Goal: Task Accomplishment & Management: Manage account settings

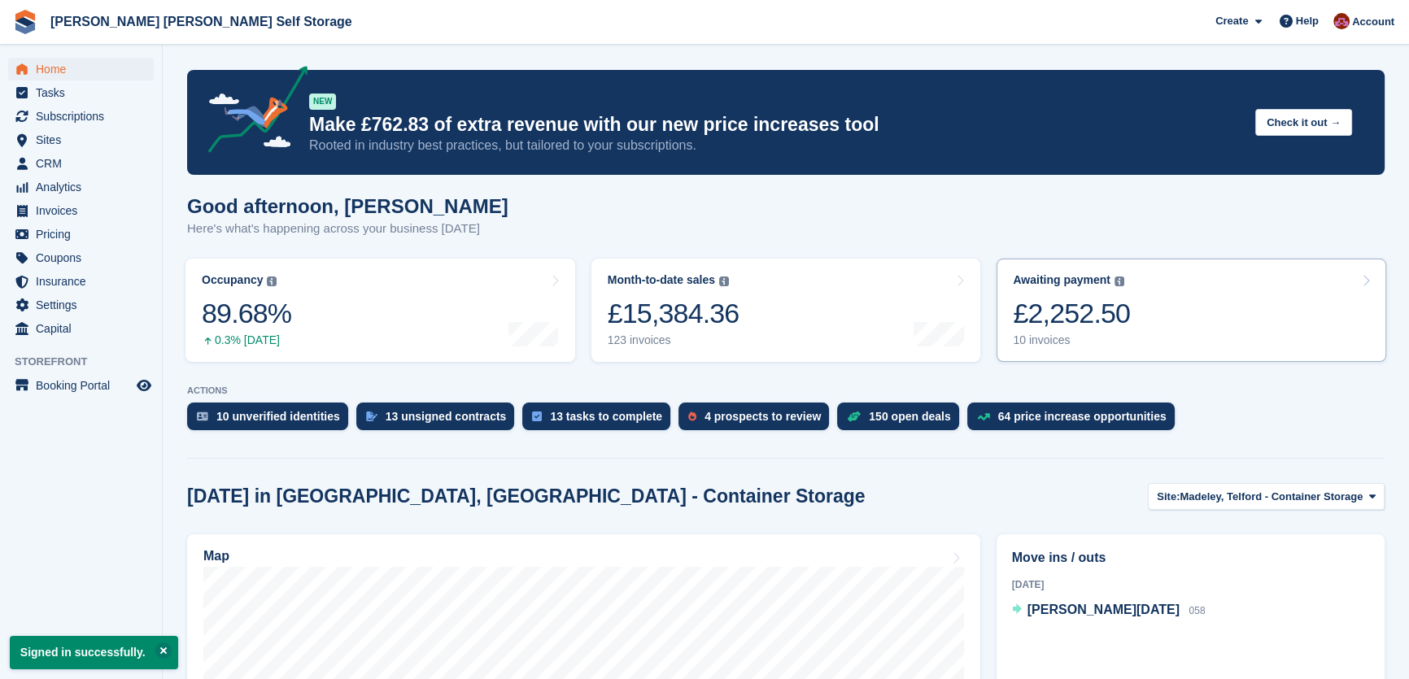
click at [1063, 324] on div "£2,252.50" at bounding box center [1071, 313] width 117 height 33
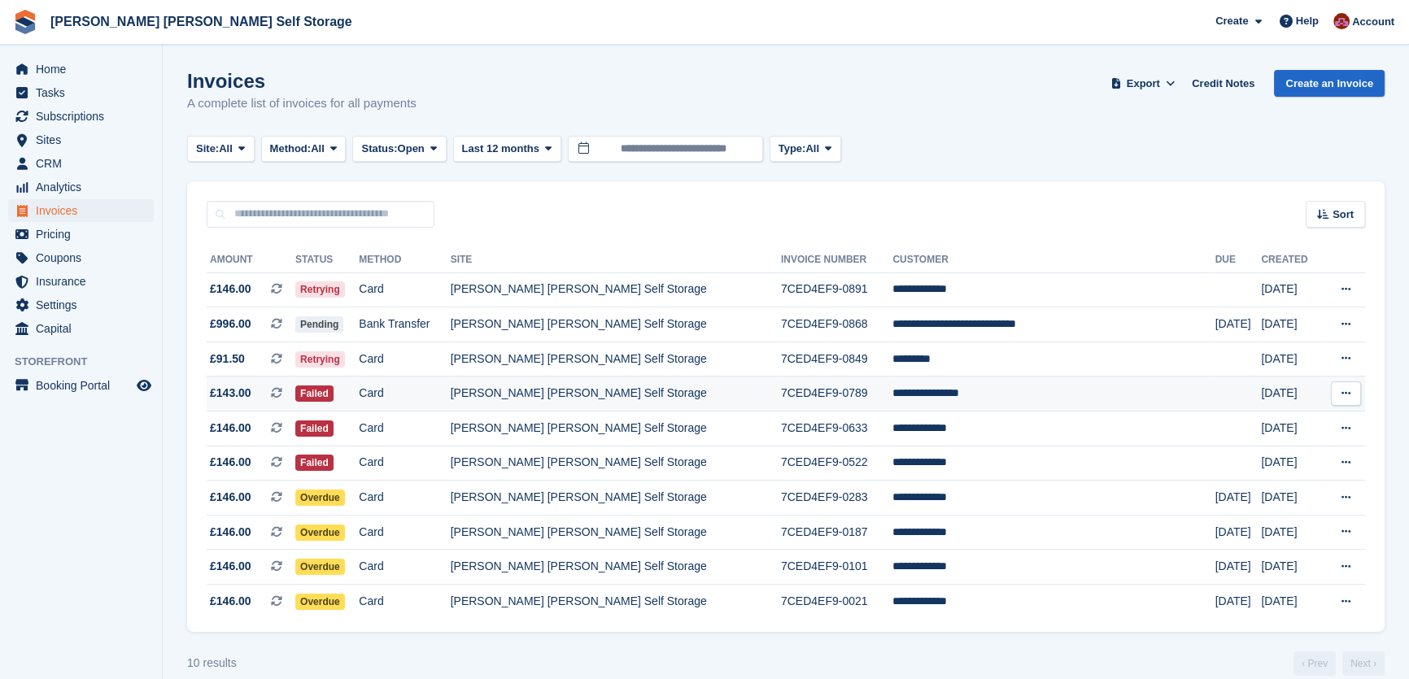
drag, startPoint x: 903, startPoint y: 399, endPoint x: 936, endPoint y: 400, distance: 32.6
click at [904, 399] on td "**********" at bounding box center [1054, 394] width 322 height 35
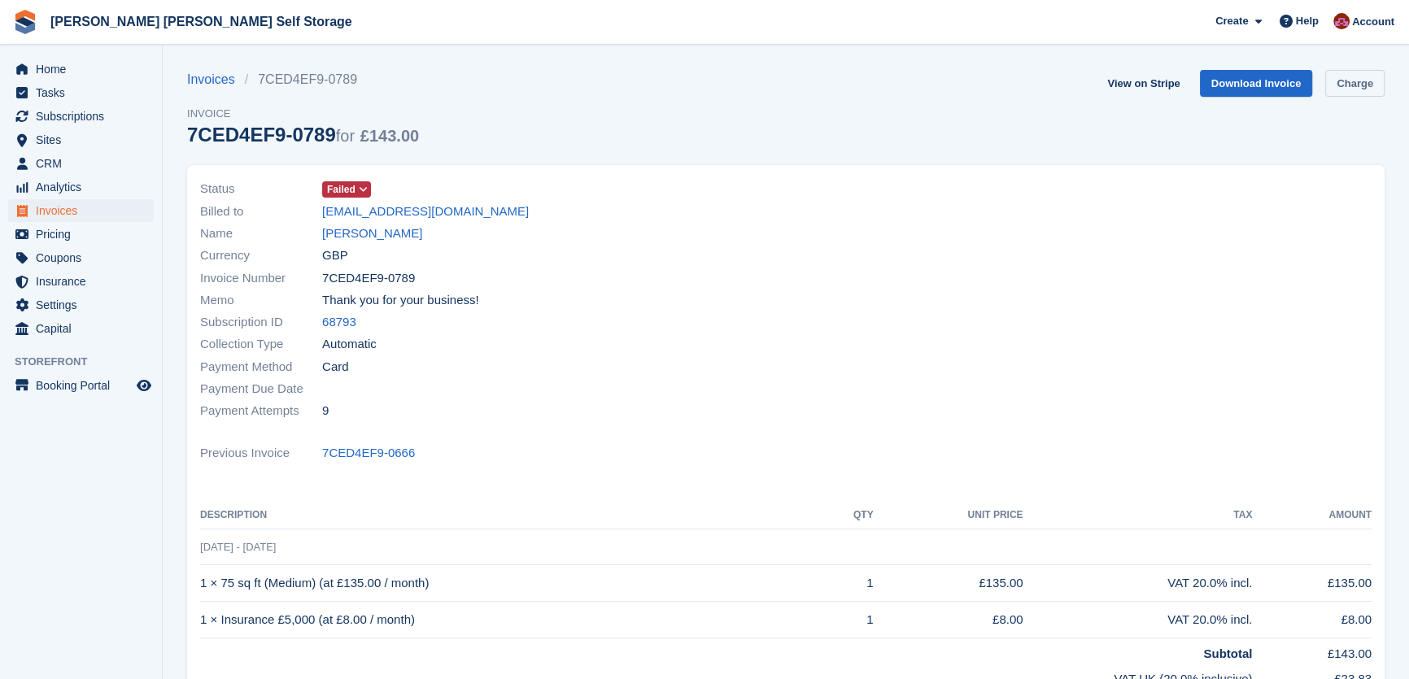
click at [1374, 89] on link "Charge" at bounding box center [1355, 83] width 59 height 27
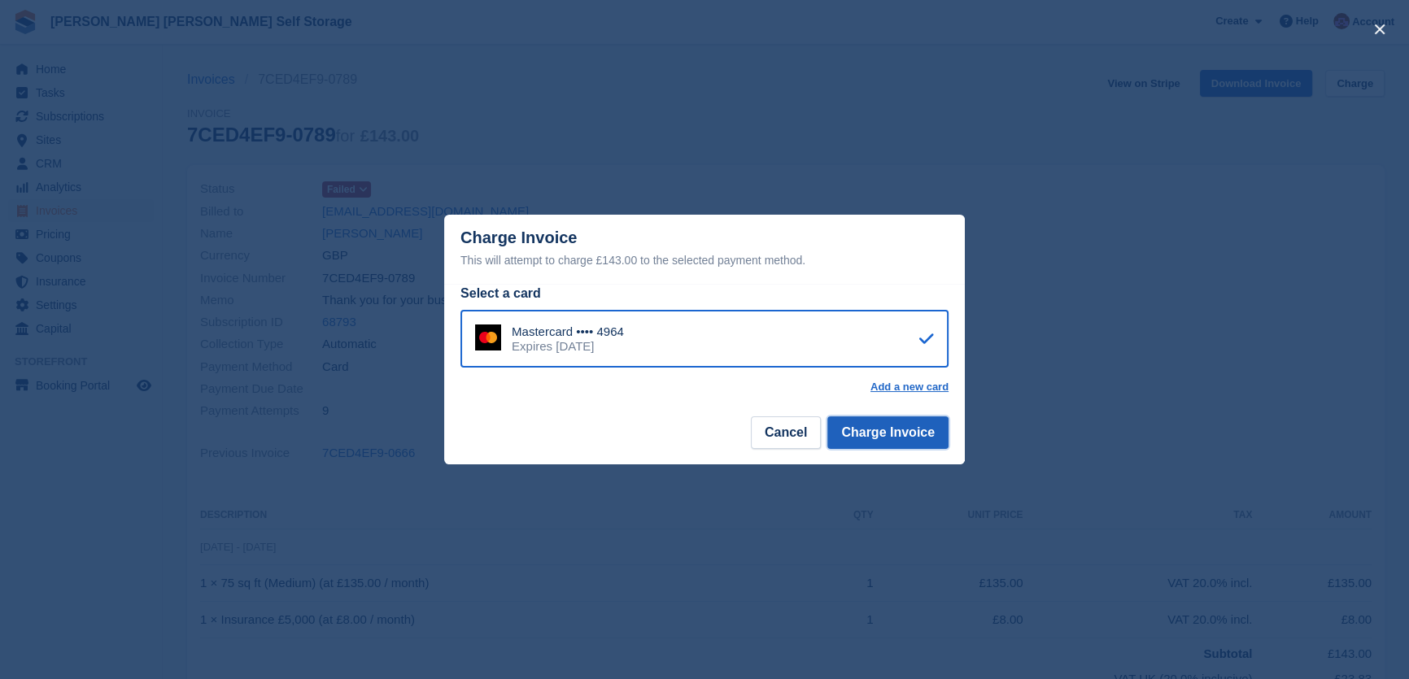
click at [927, 435] on button "Charge Invoice" at bounding box center [888, 433] width 121 height 33
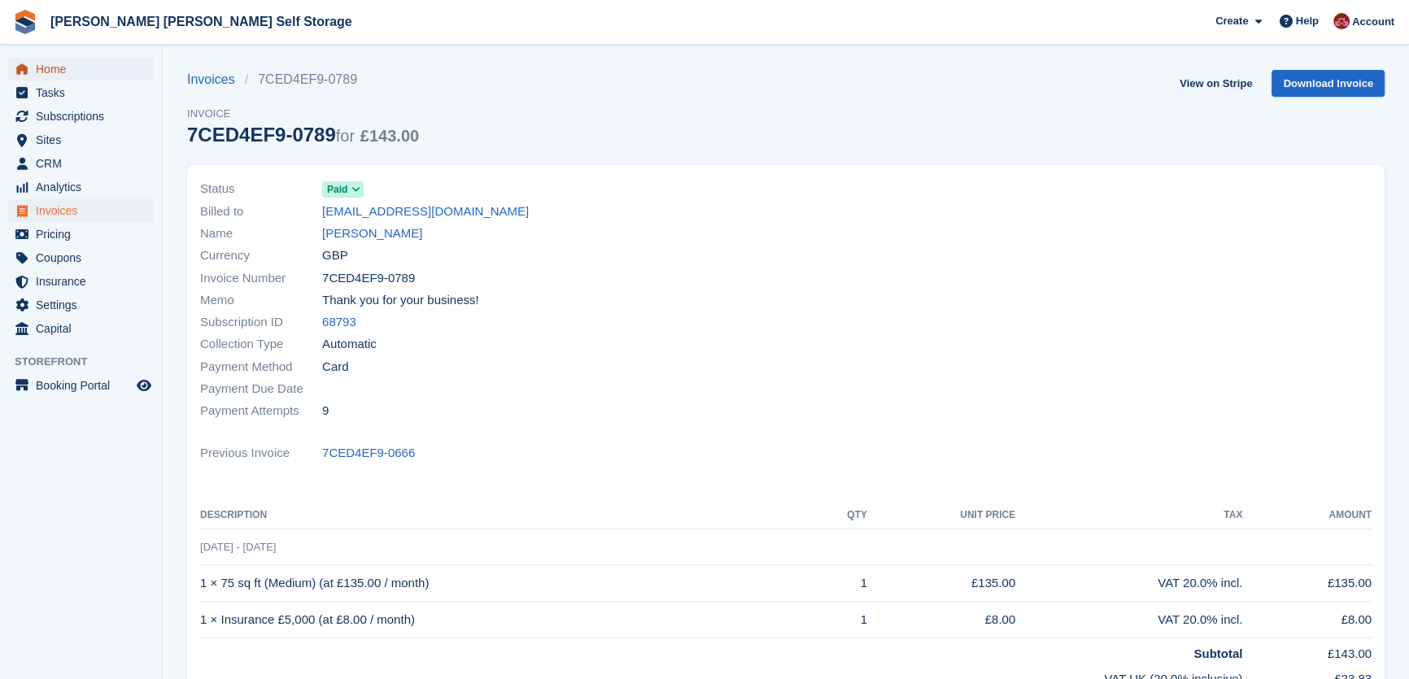
click at [48, 68] on span "Home" at bounding box center [85, 69] width 98 height 23
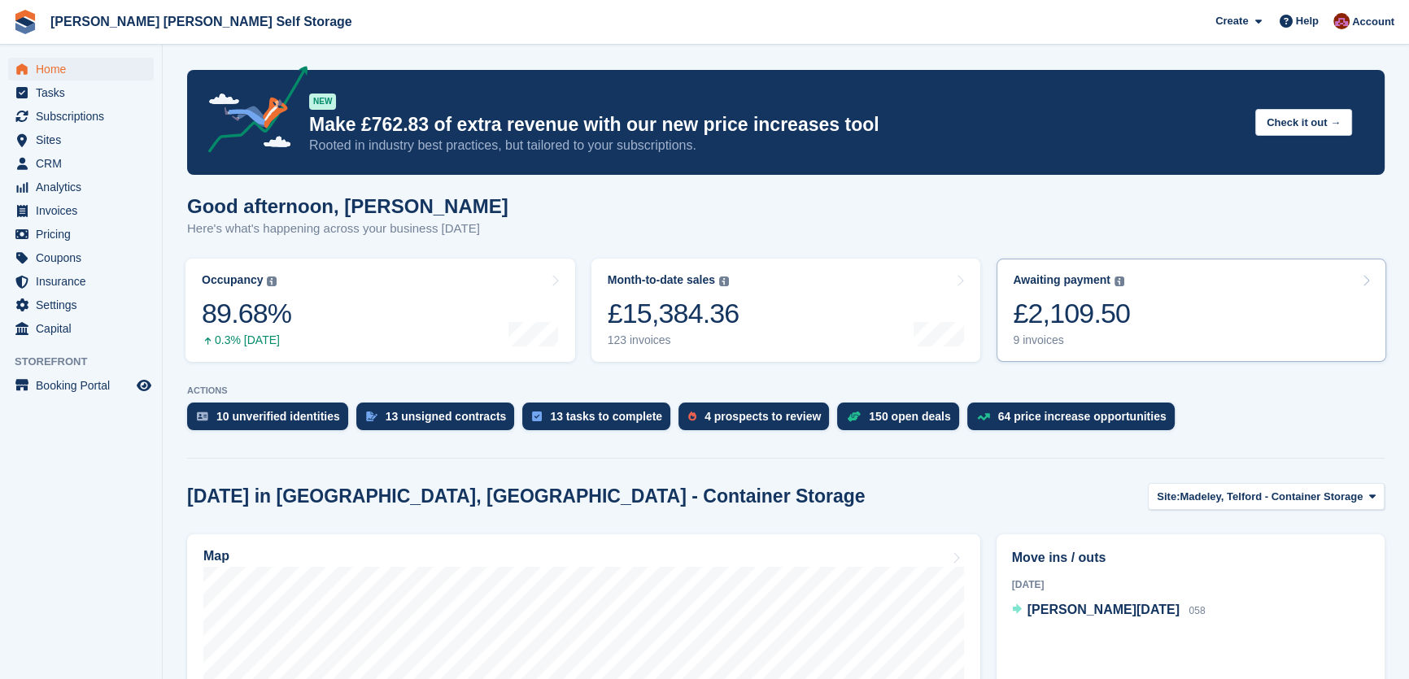
click at [1072, 317] on div "£2,109.50" at bounding box center [1071, 313] width 117 height 33
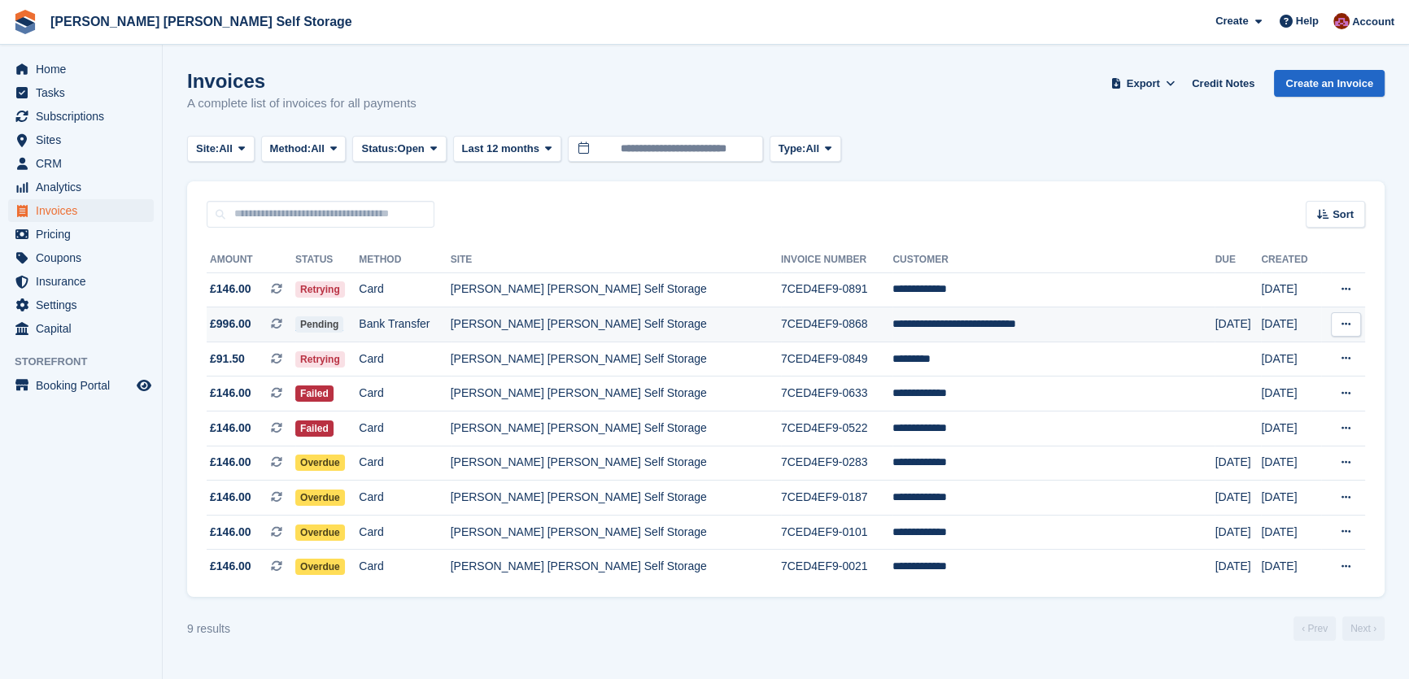
click at [418, 323] on td "Bank Transfer" at bounding box center [404, 325] width 91 height 35
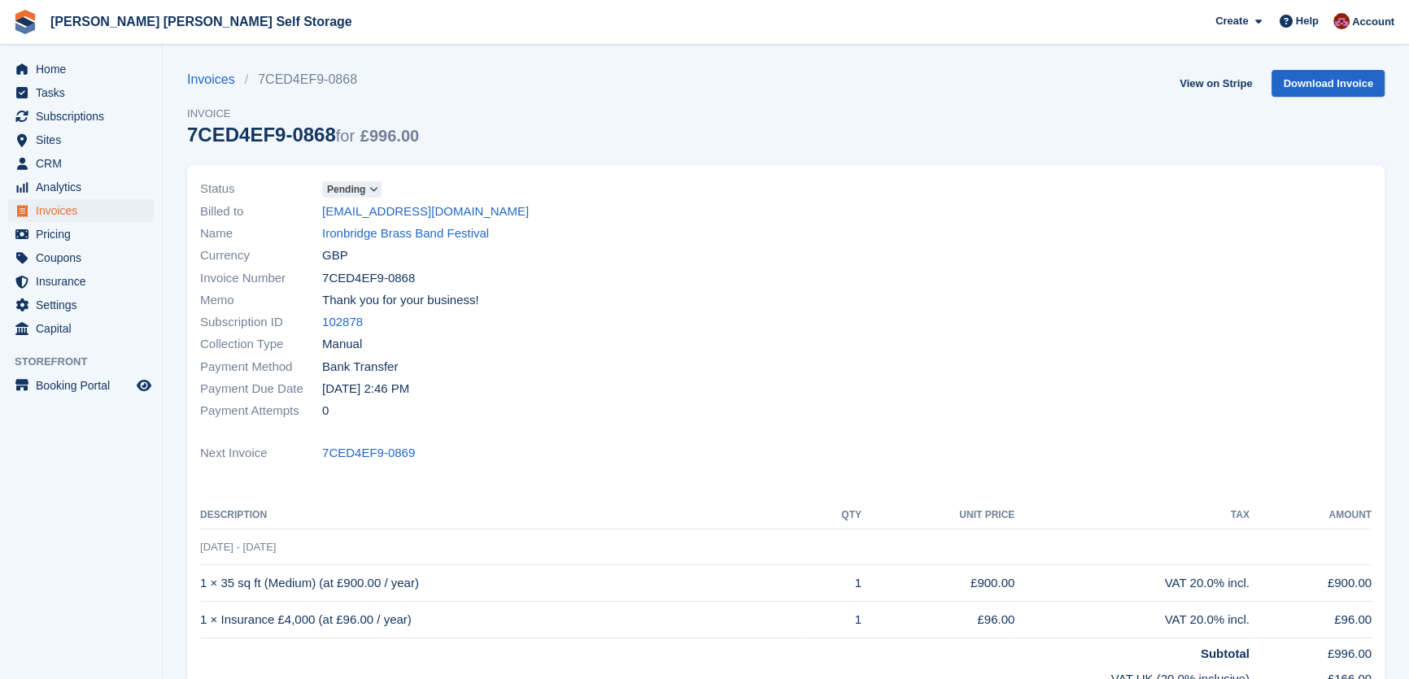
click at [375, 190] on icon at bounding box center [373, 190] width 9 height 10
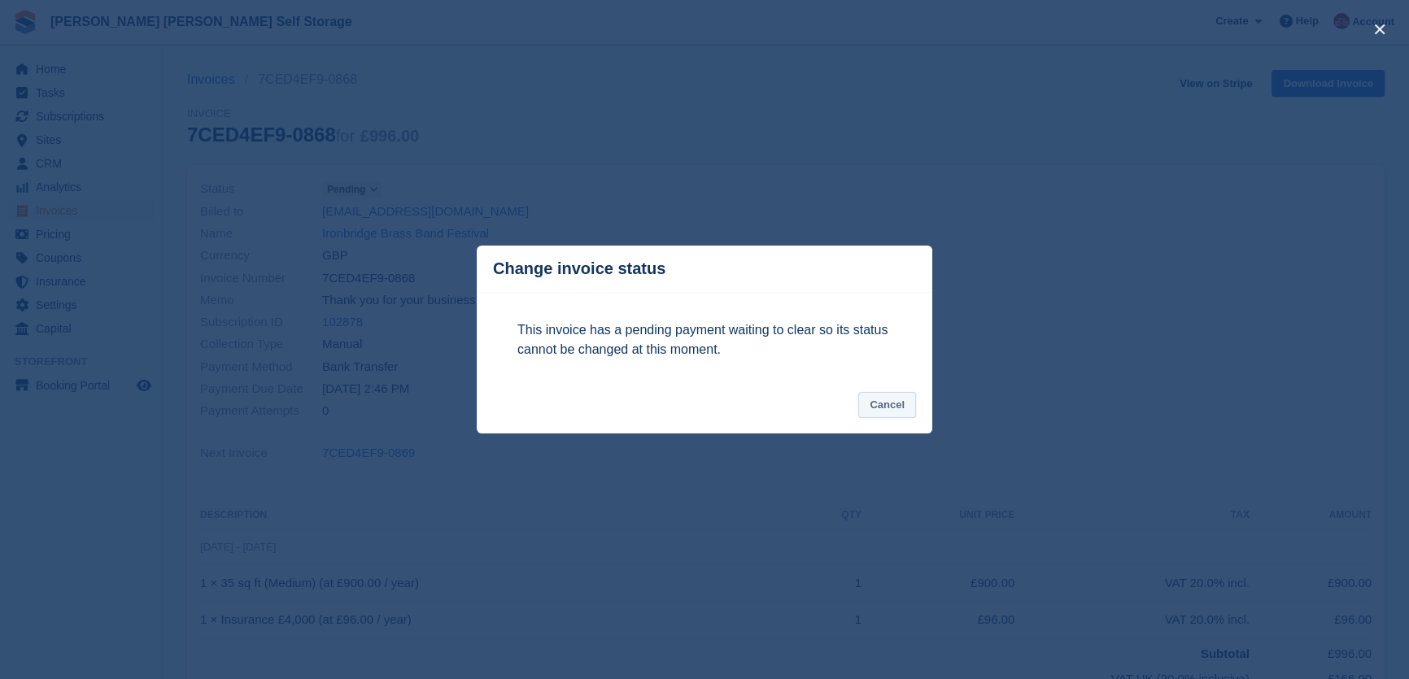
click at [893, 396] on button "Cancel" at bounding box center [888, 405] width 58 height 27
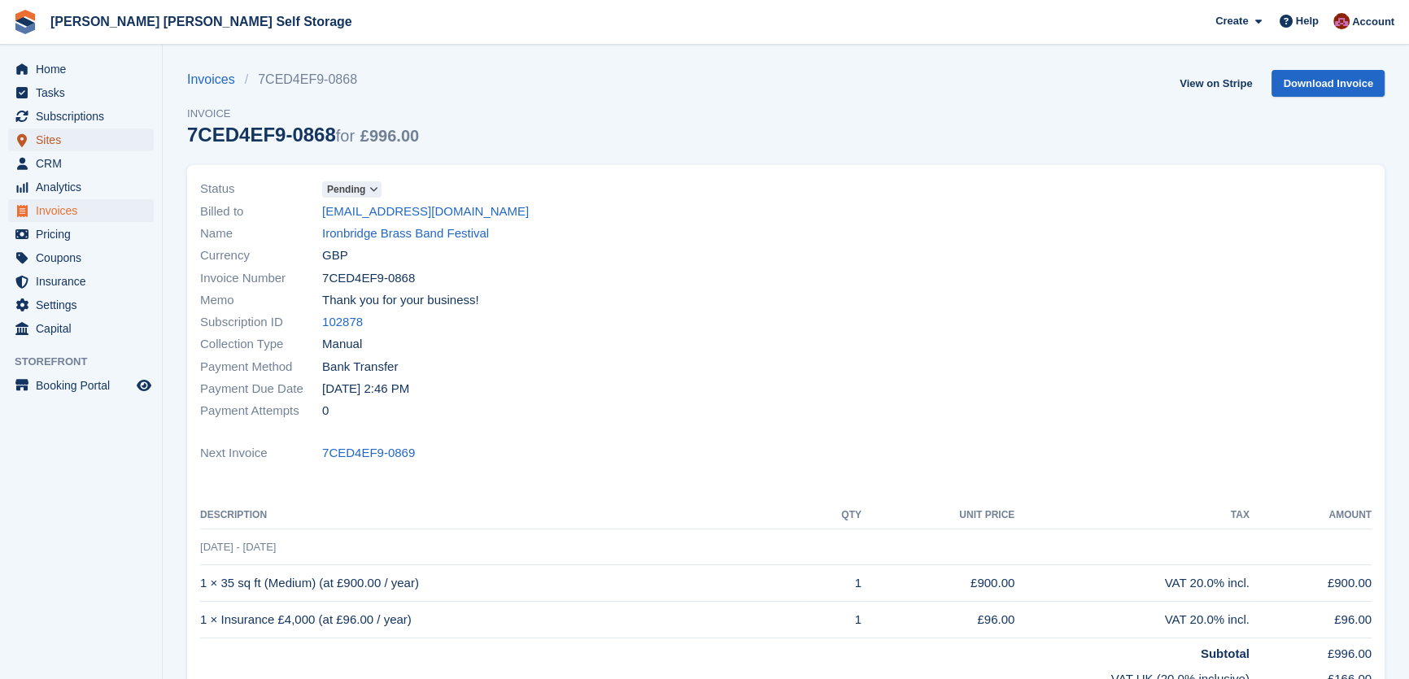
click at [56, 135] on span "Sites" at bounding box center [85, 140] width 98 height 23
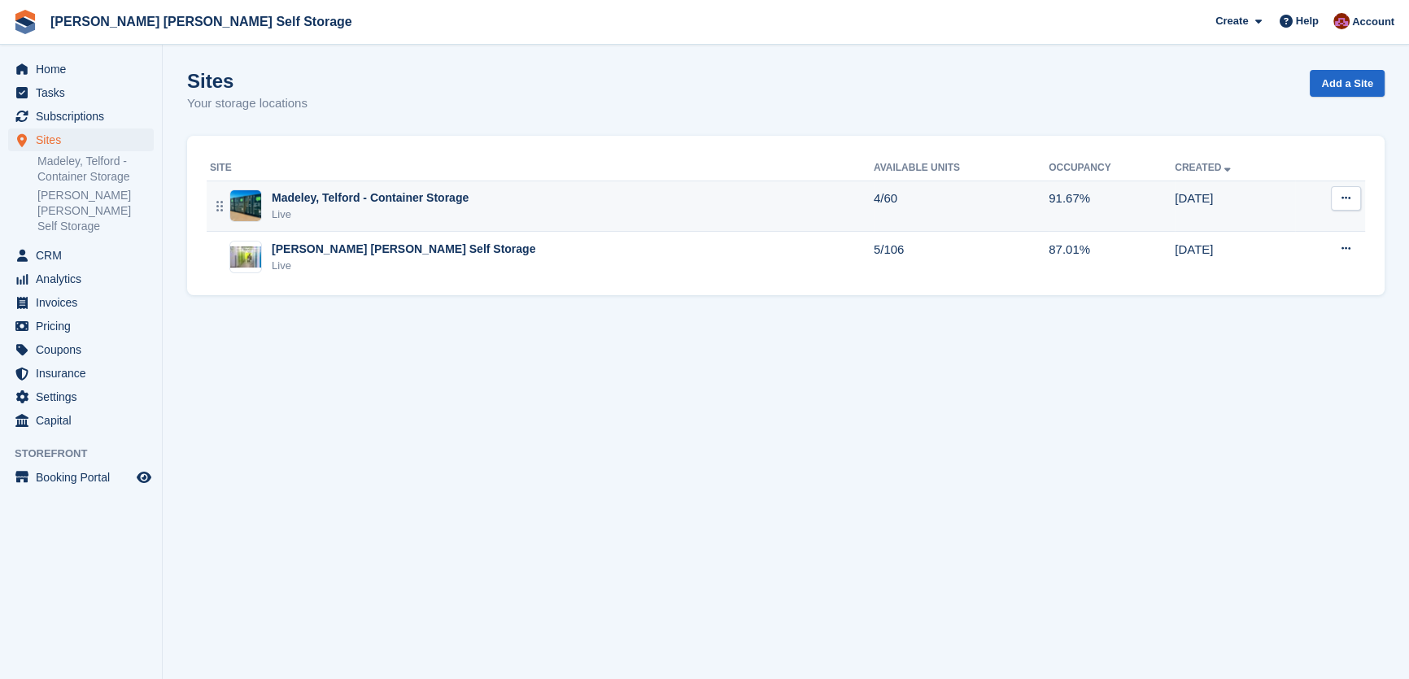
click at [409, 203] on div "Madeley, Telford - Container Storage" at bounding box center [370, 198] width 197 height 17
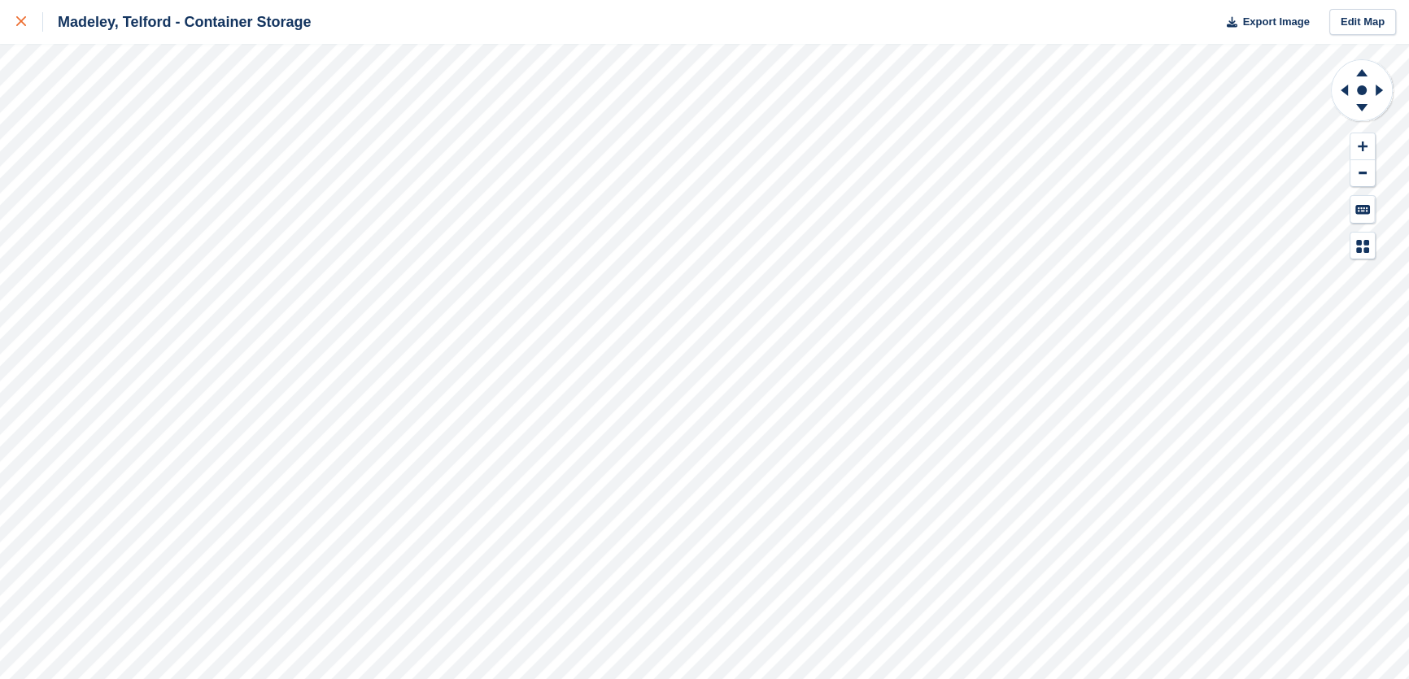
click at [26, 24] on div at bounding box center [29, 22] width 27 height 20
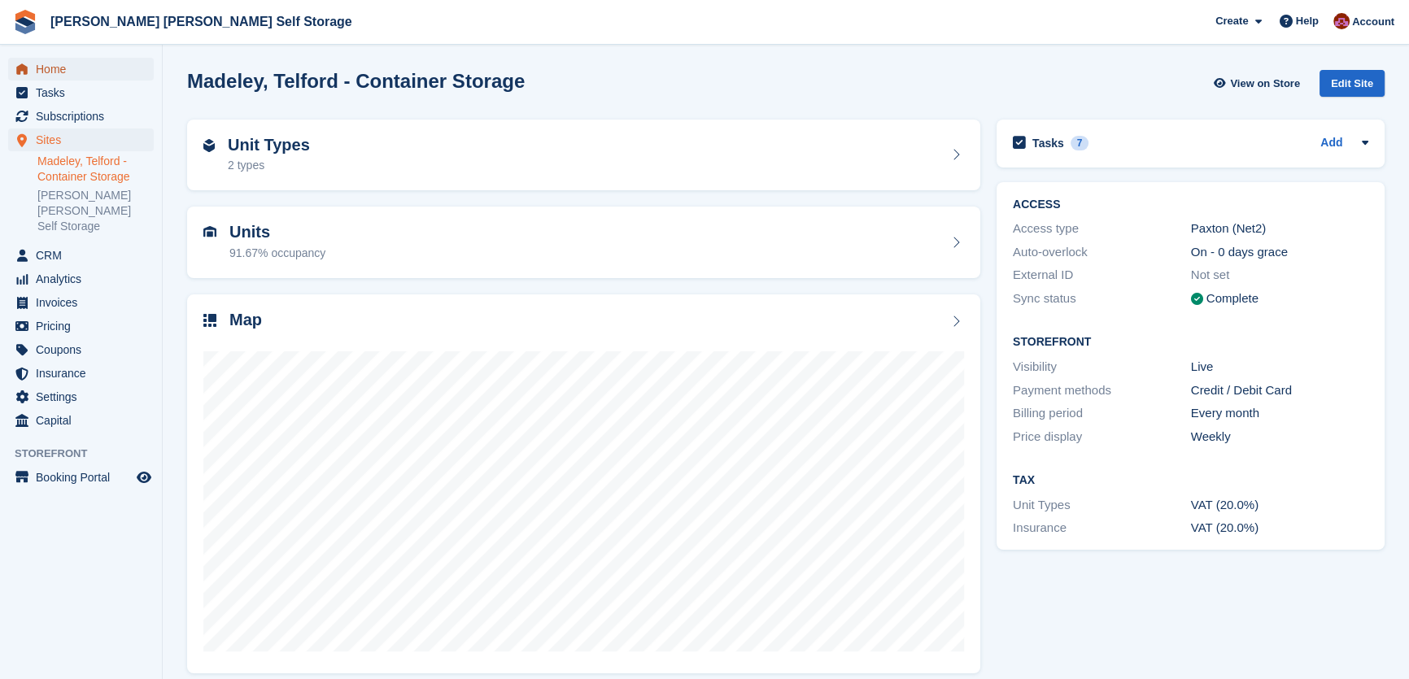
click at [50, 67] on span "Home" at bounding box center [85, 69] width 98 height 23
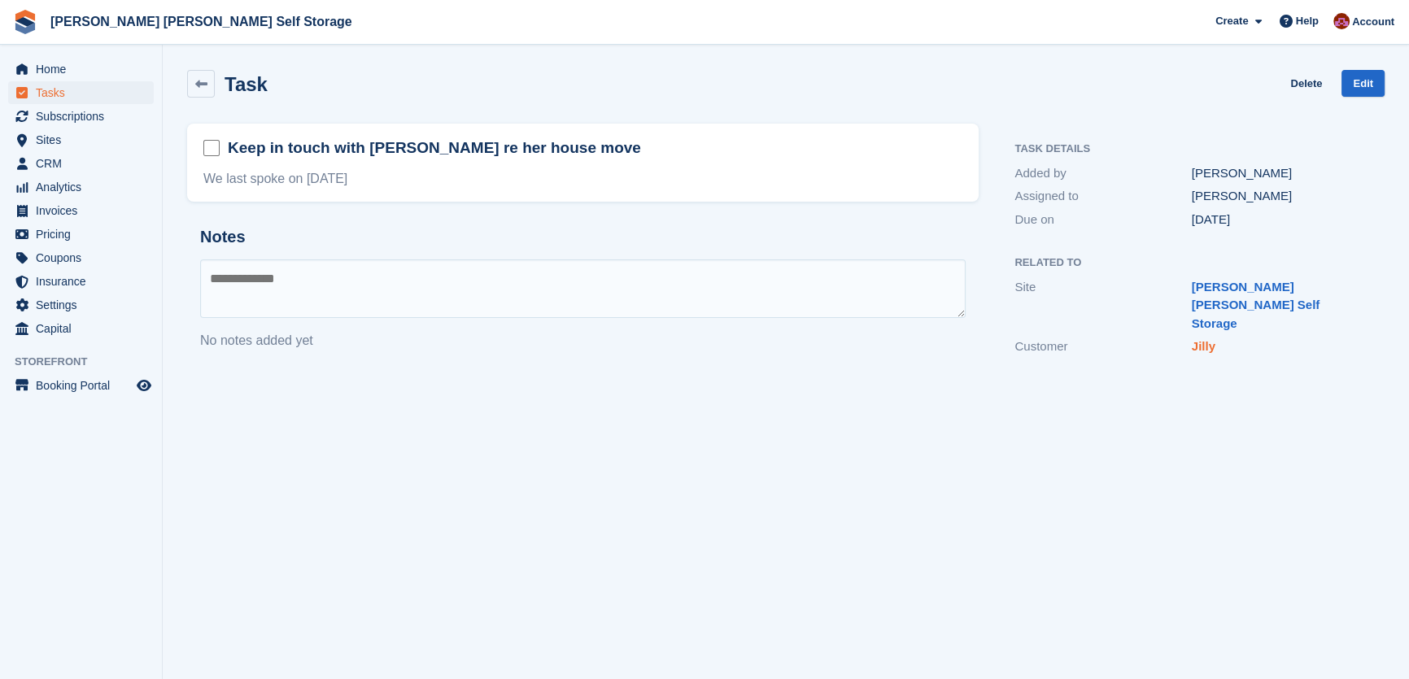
click at [1207, 339] on link "Jilly" at bounding box center [1204, 346] width 24 height 14
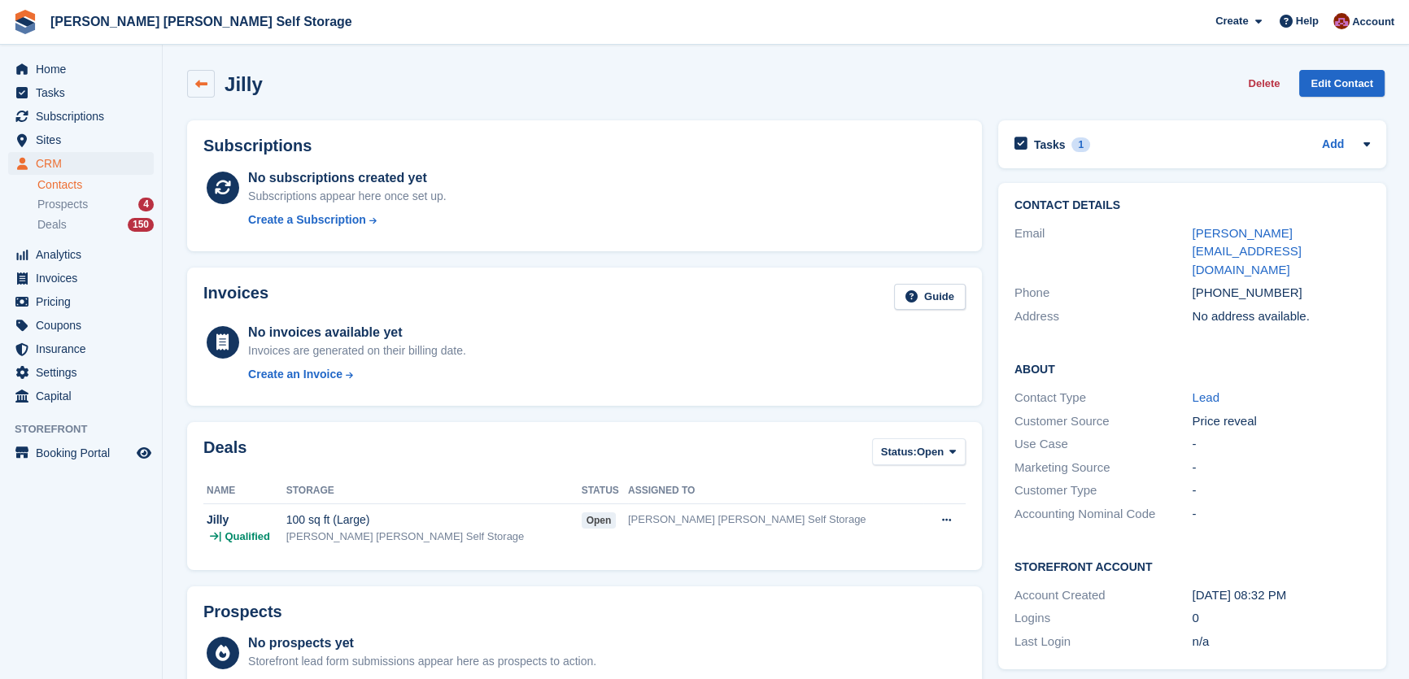
click at [203, 88] on icon at bounding box center [201, 84] width 12 height 12
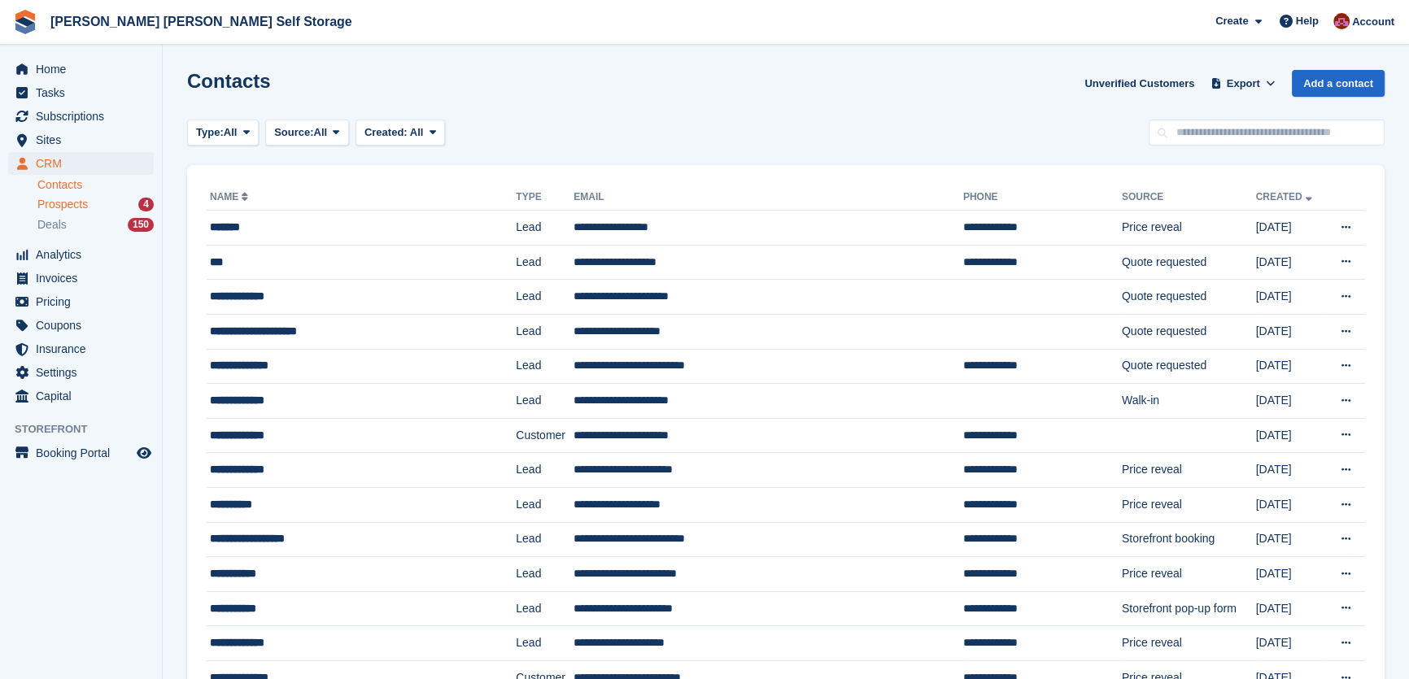
click at [118, 199] on div "Prospects 4" at bounding box center [95, 204] width 116 height 15
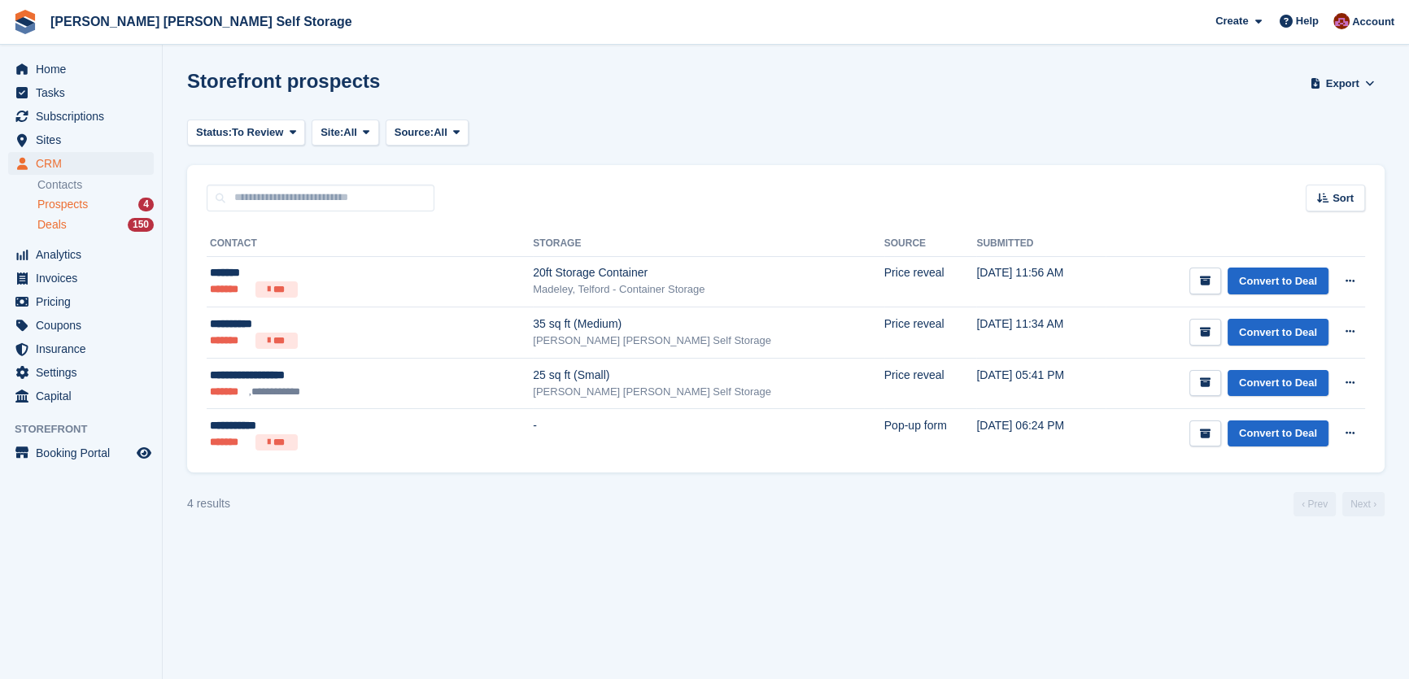
click at [56, 222] on span "Deals" at bounding box center [51, 224] width 29 height 15
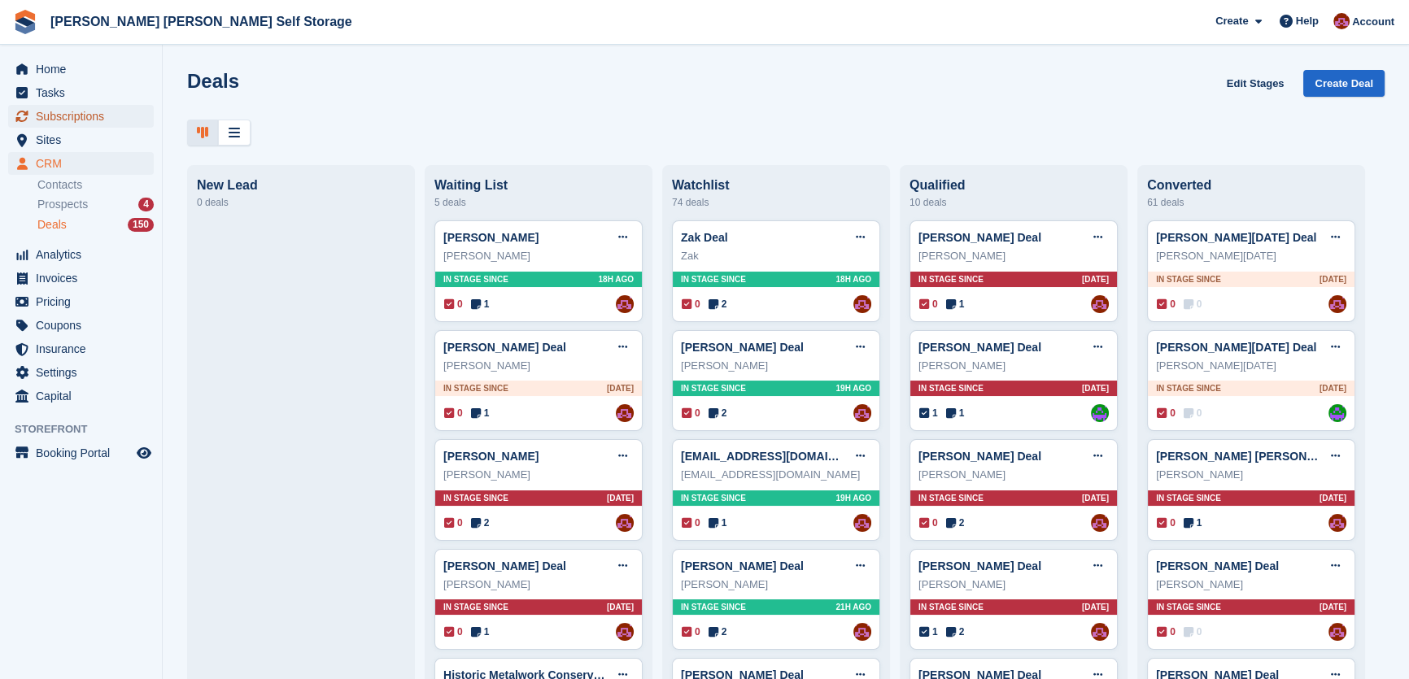
drag, startPoint x: 81, startPoint y: 119, endPoint x: 125, endPoint y: 111, distance: 44.5
click at [81, 118] on span "Subscriptions" at bounding box center [85, 116] width 98 height 23
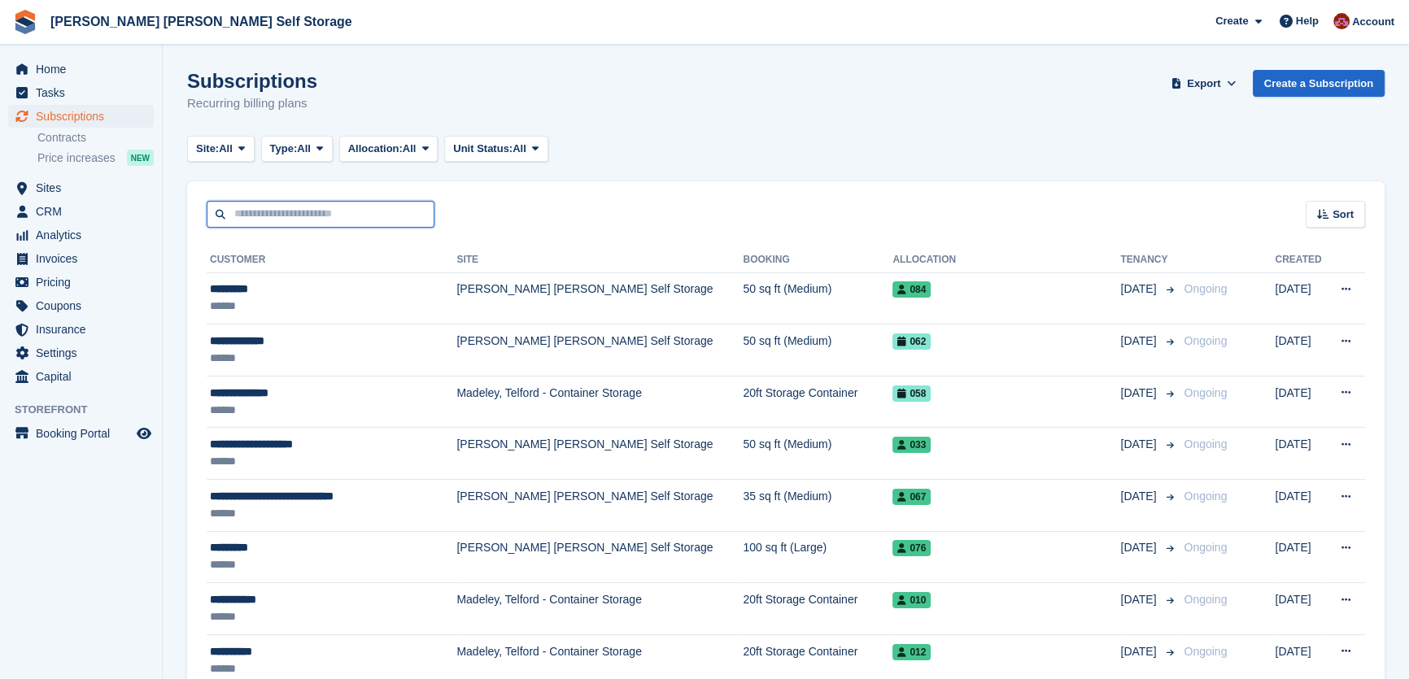
click at [260, 212] on input "text" at bounding box center [321, 214] width 228 height 27
click at [263, 212] on input "text" at bounding box center [321, 214] width 228 height 27
type input "******"
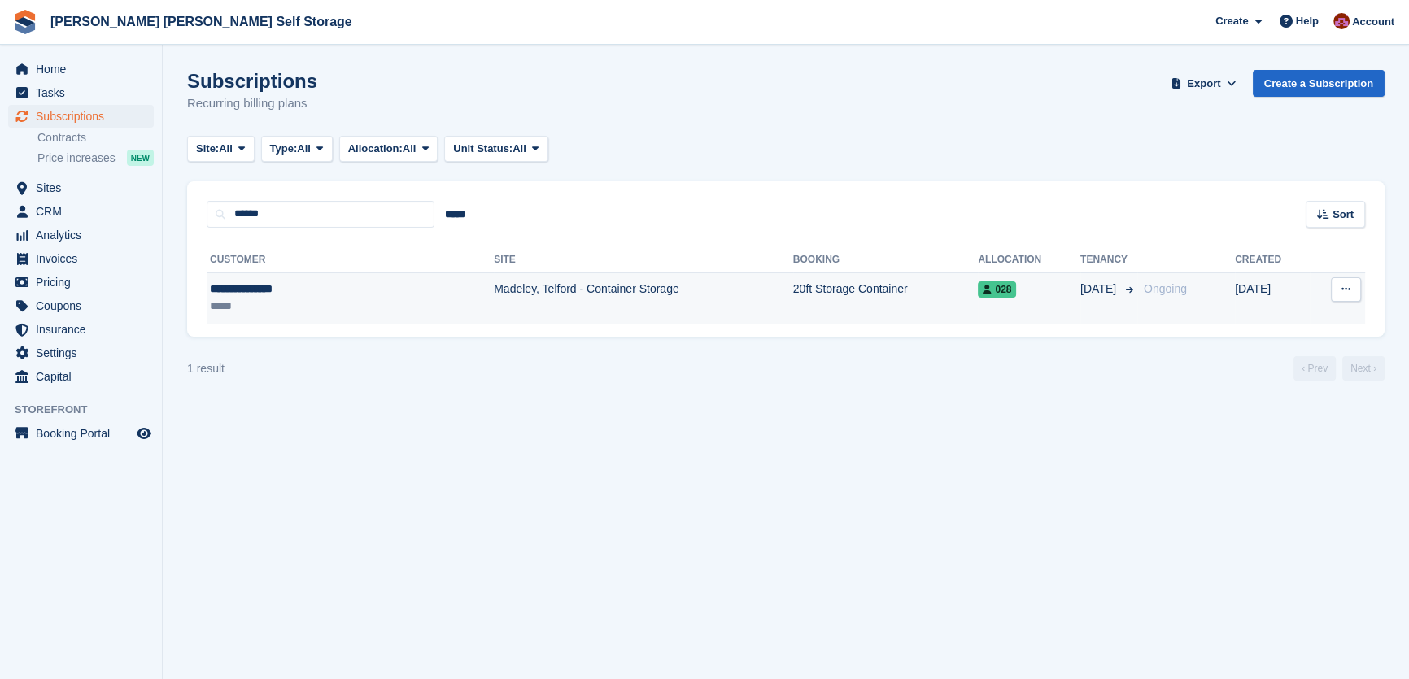
click at [876, 300] on td "20ft Storage Container" at bounding box center [886, 298] width 186 height 51
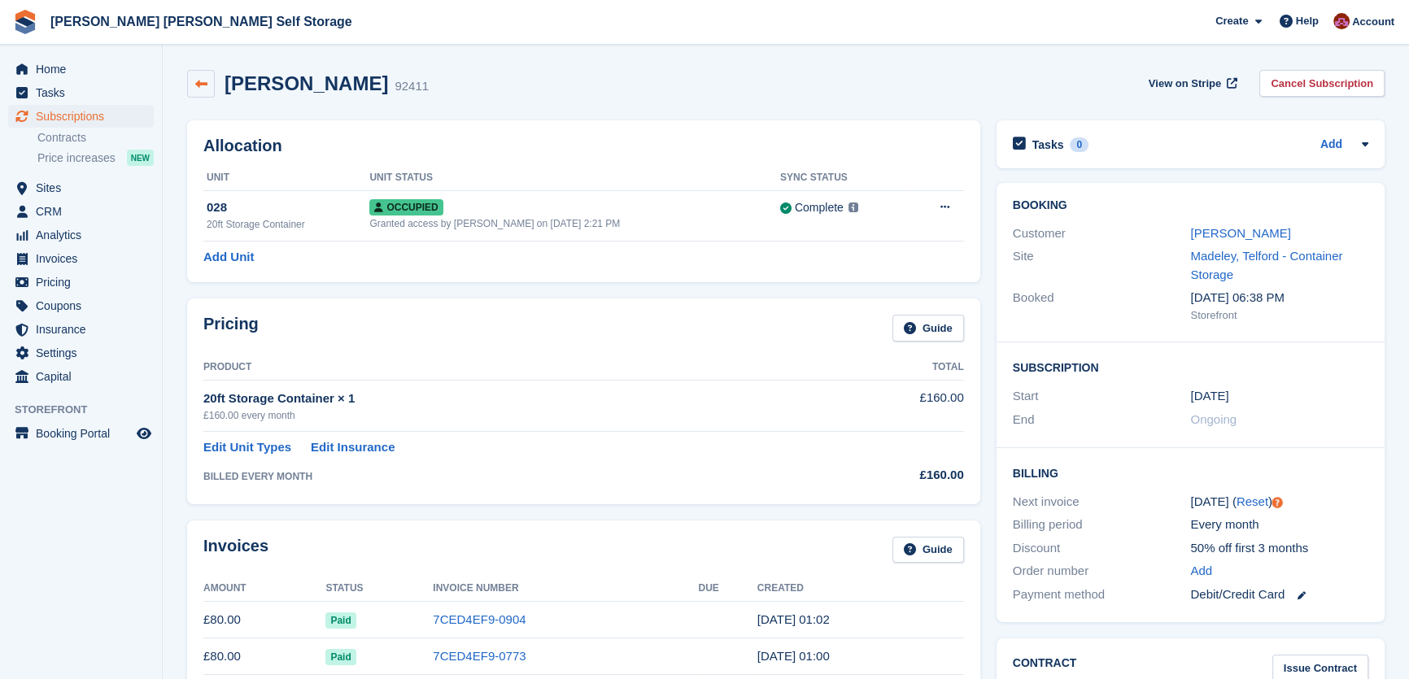
click at [208, 88] on link at bounding box center [201, 84] width 28 height 28
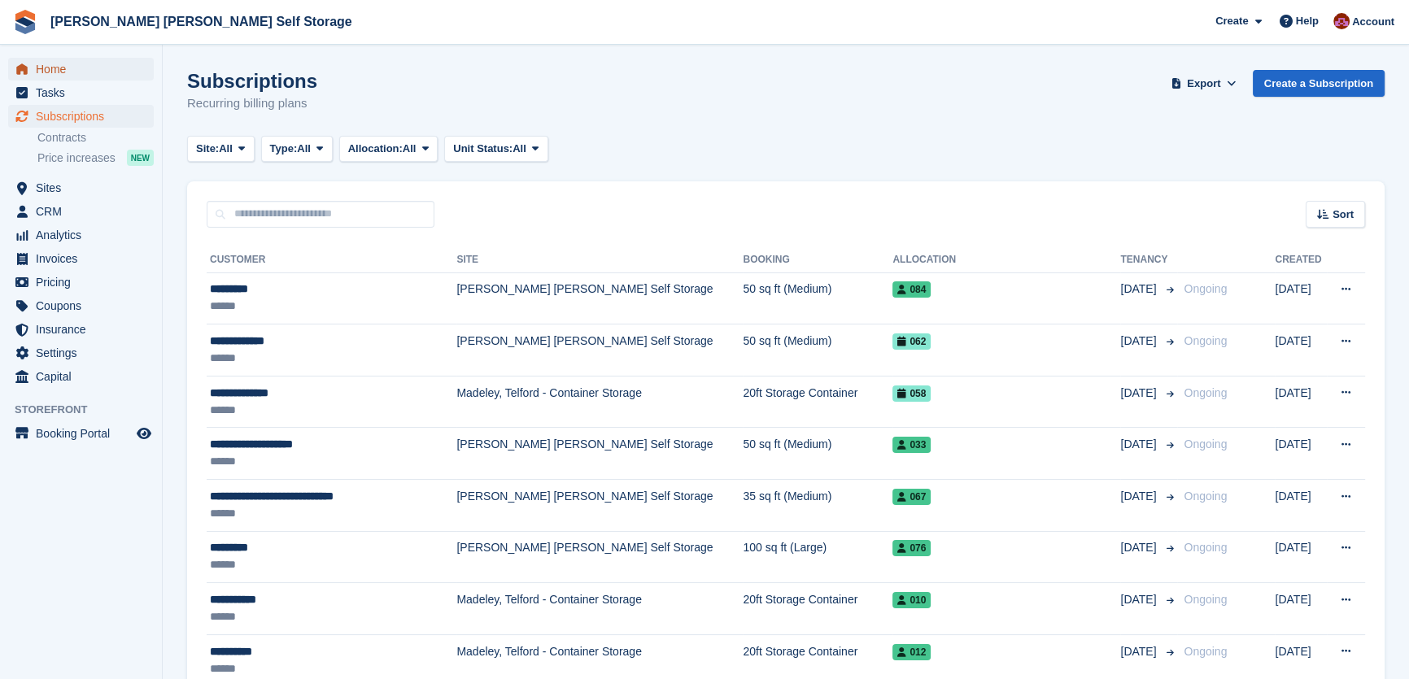
click at [62, 72] on span "Home" at bounding box center [85, 69] width 98 height 23
